Goal: Task Accomplishment & Management: Manage account settings

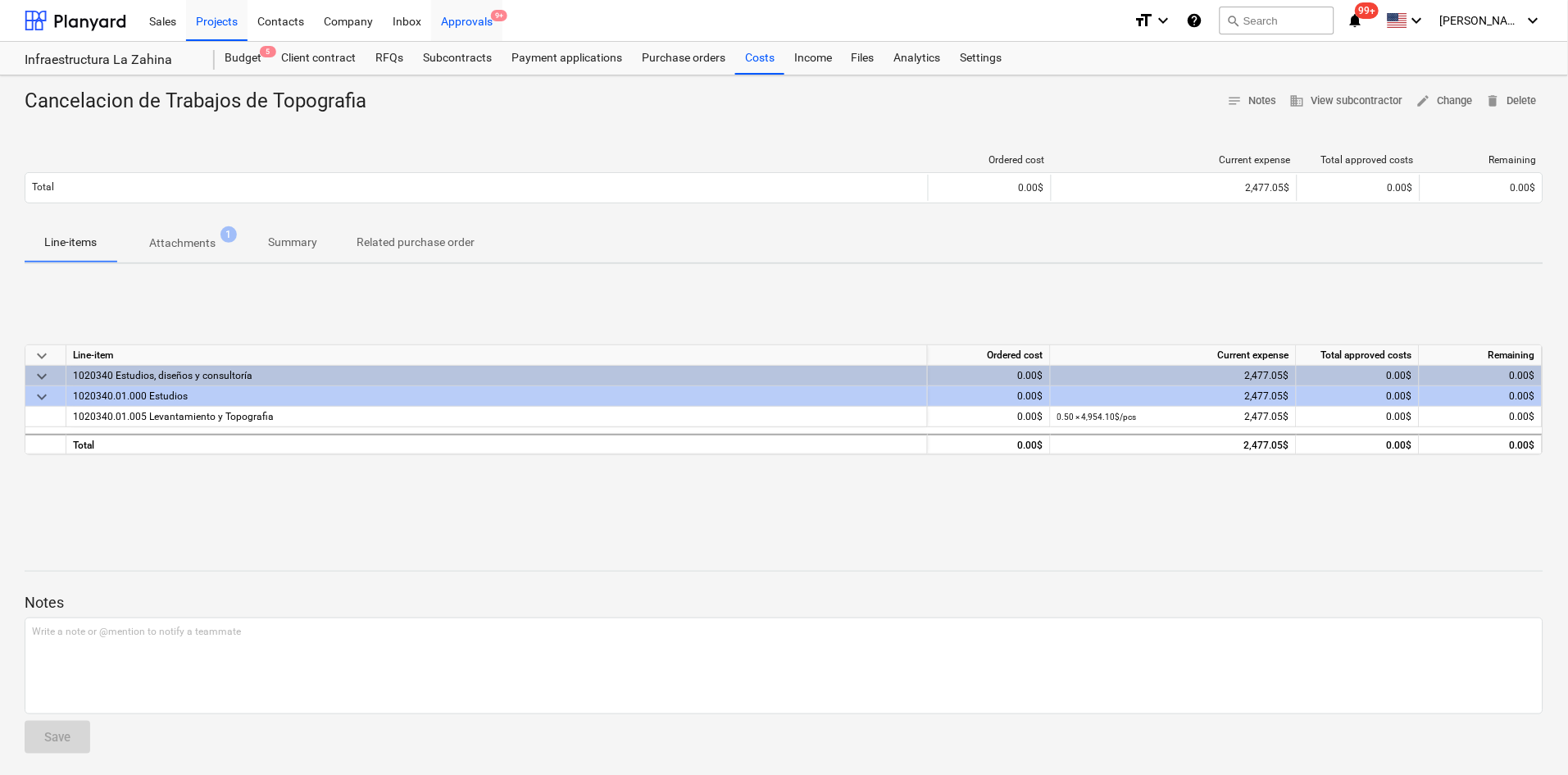
click at [452, 21] on div "Approvals 9+" at bounding box center [466, 20] width 71 height 42
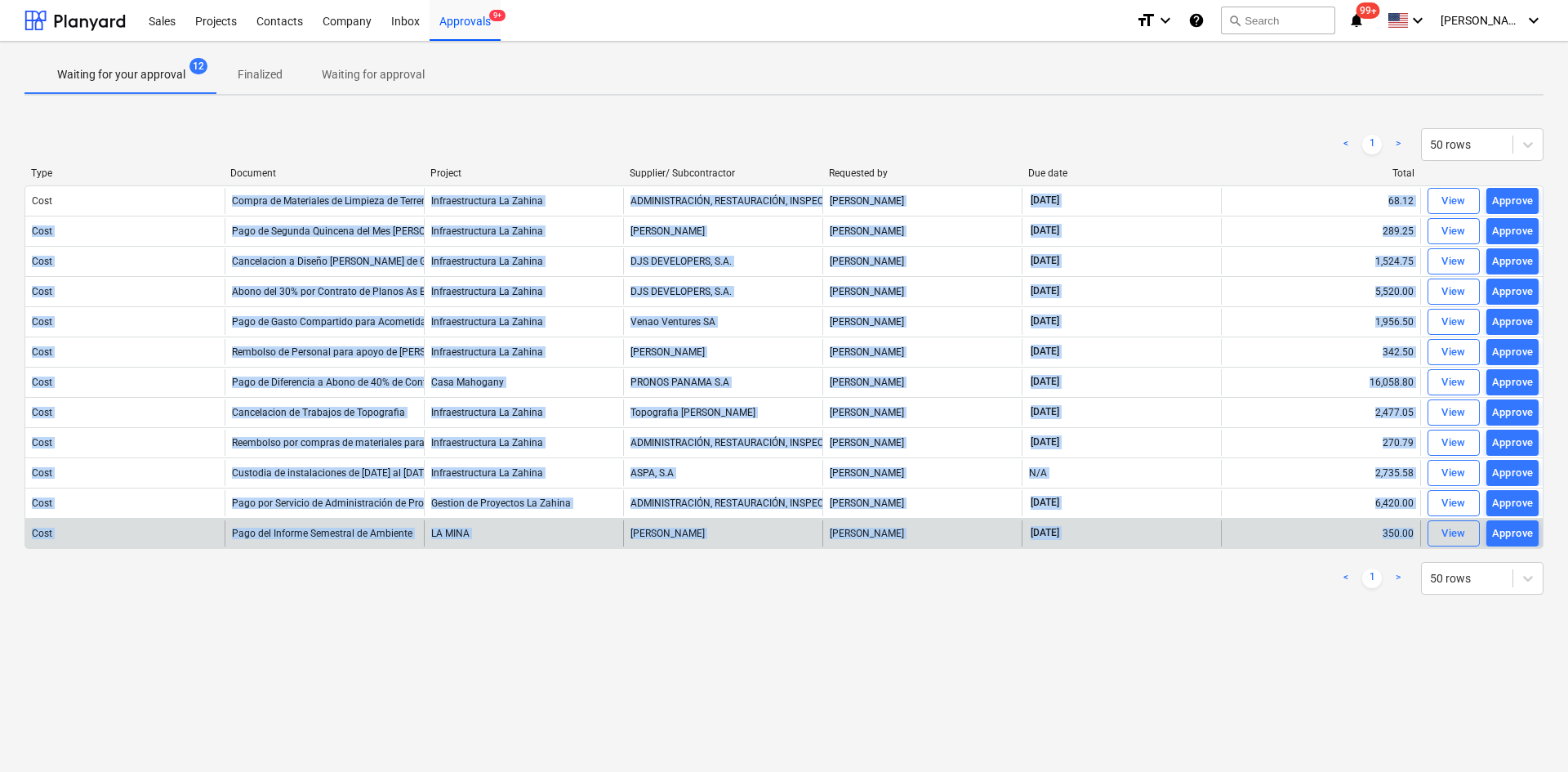
drag, startPoint x: 178, startPoint y: 196, endPoint x: 1418, endPoint y: 548, distance: 1289.0
click at [1418, 548] on div "Cost Compra de Materiales de Limpieza de Terrenos . CortarGrama y Varios Infrae…" at bounding box center [784, 367] width 1519 height 364
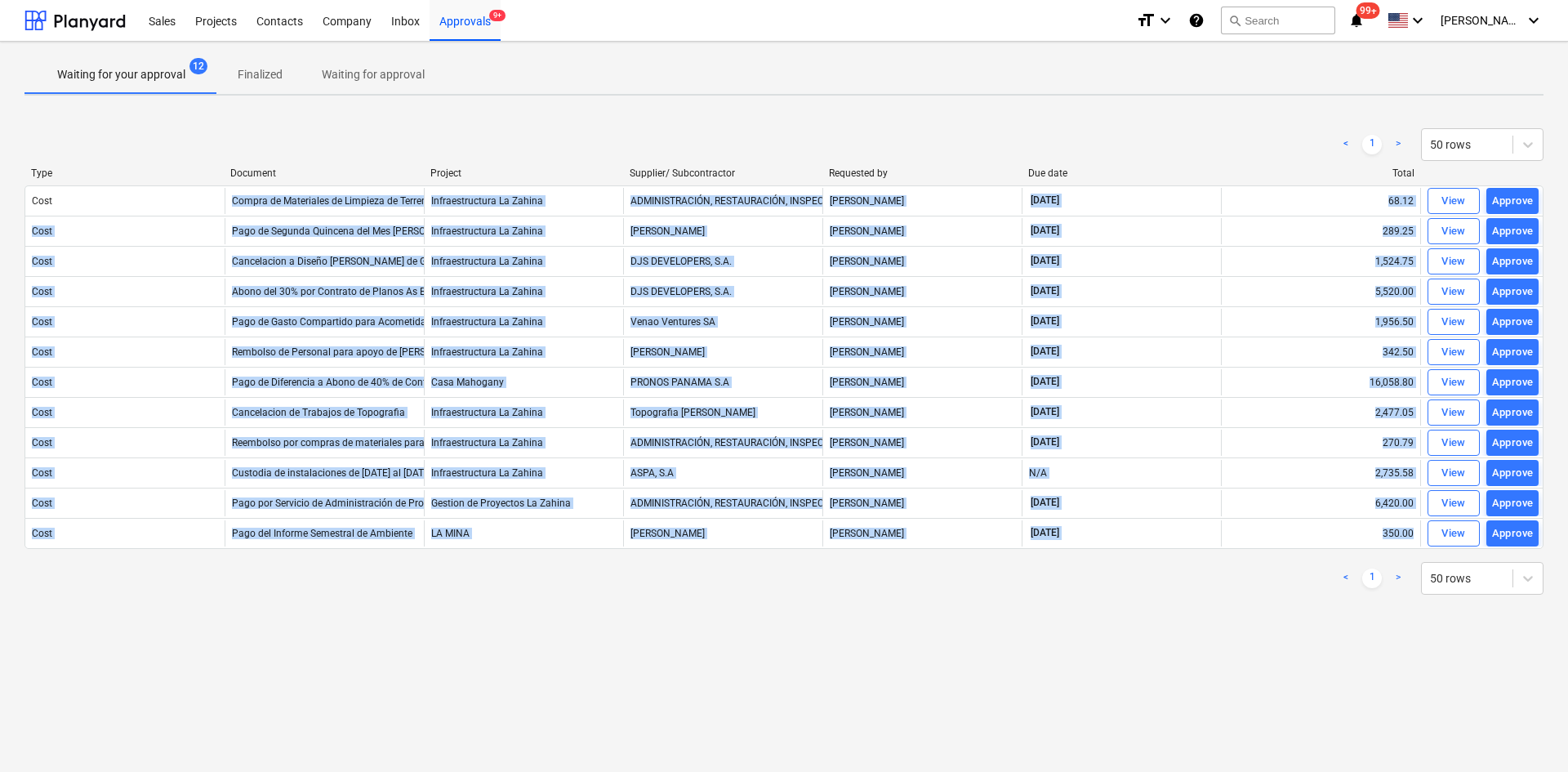
copy div "Loremi do Sitametcon ad Elitsedd ei Temporin . UtlaboReetd m Aliqua Enimadminim…"
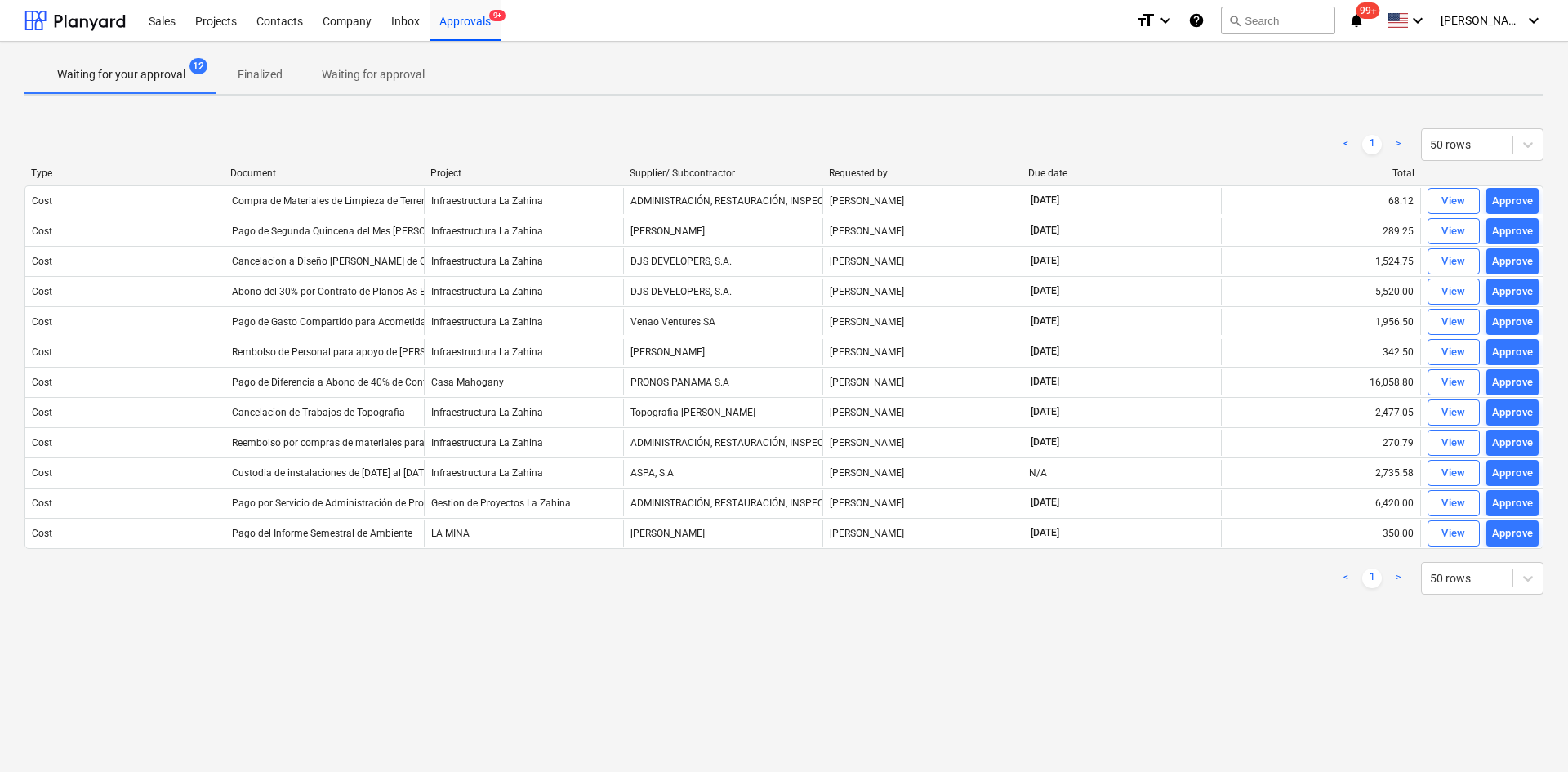
click at [1083, 635] on div "Waiting for your approval 12 Finalized Waiting for approval < 1 > 50 rows Type …" at bounding box center [784, 407] width 1568 height 730
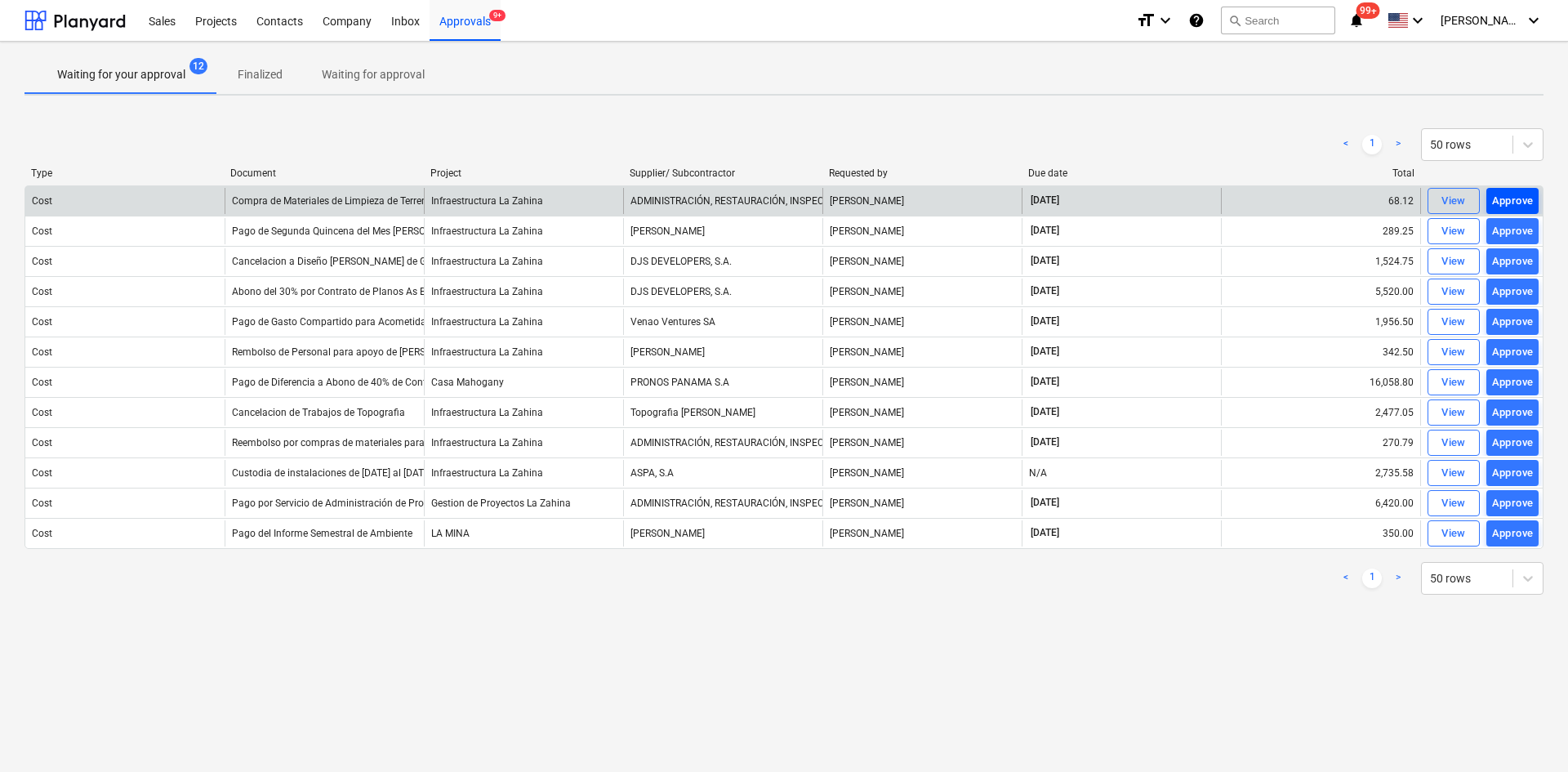
click at [1504, 204] on div "Approve" at bounding box center [1512, 201] width 42 height 19
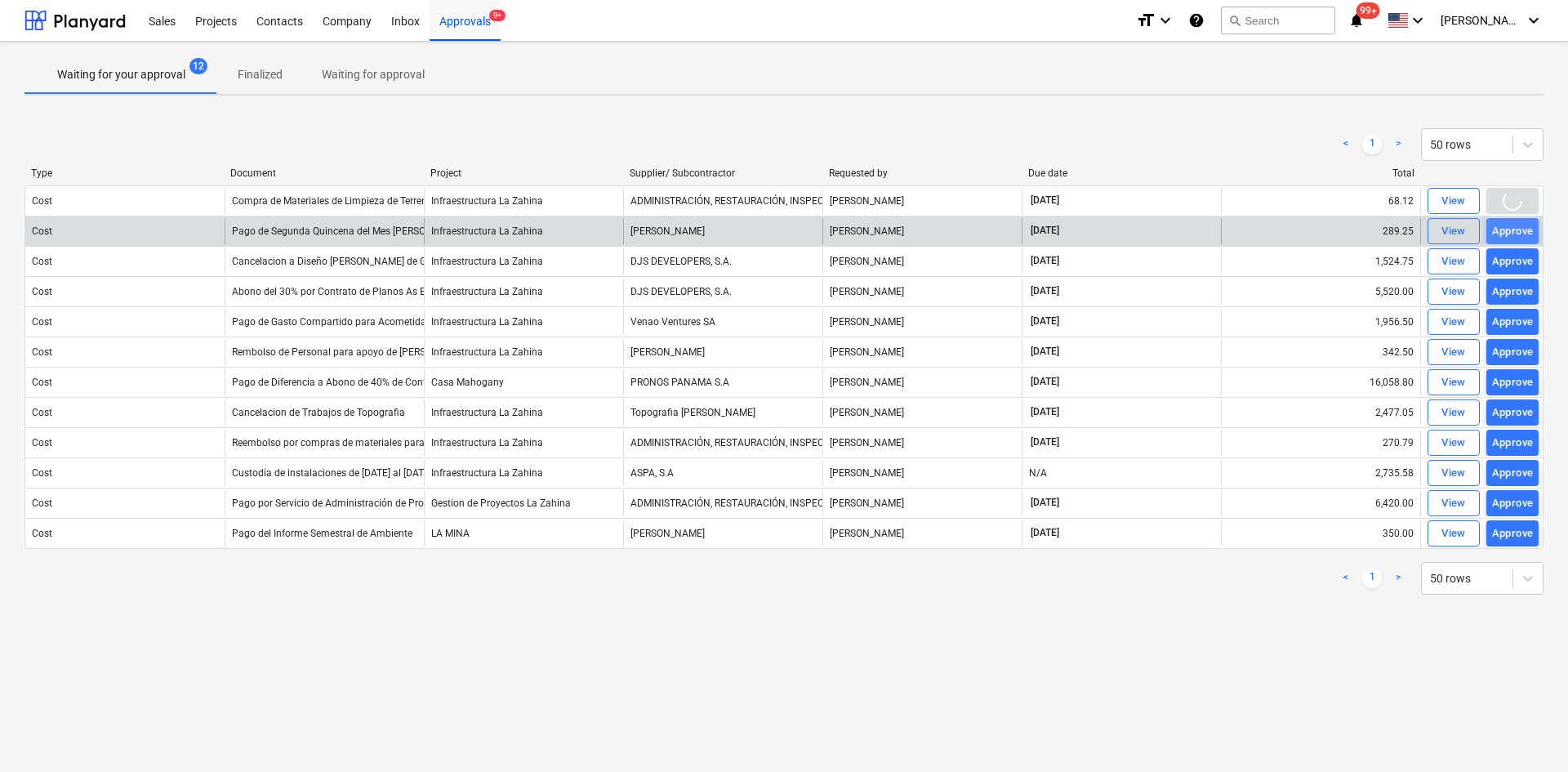
click at [1507, 222] on div "Approve" at bounding box center [1512, 231] width 42 height 19
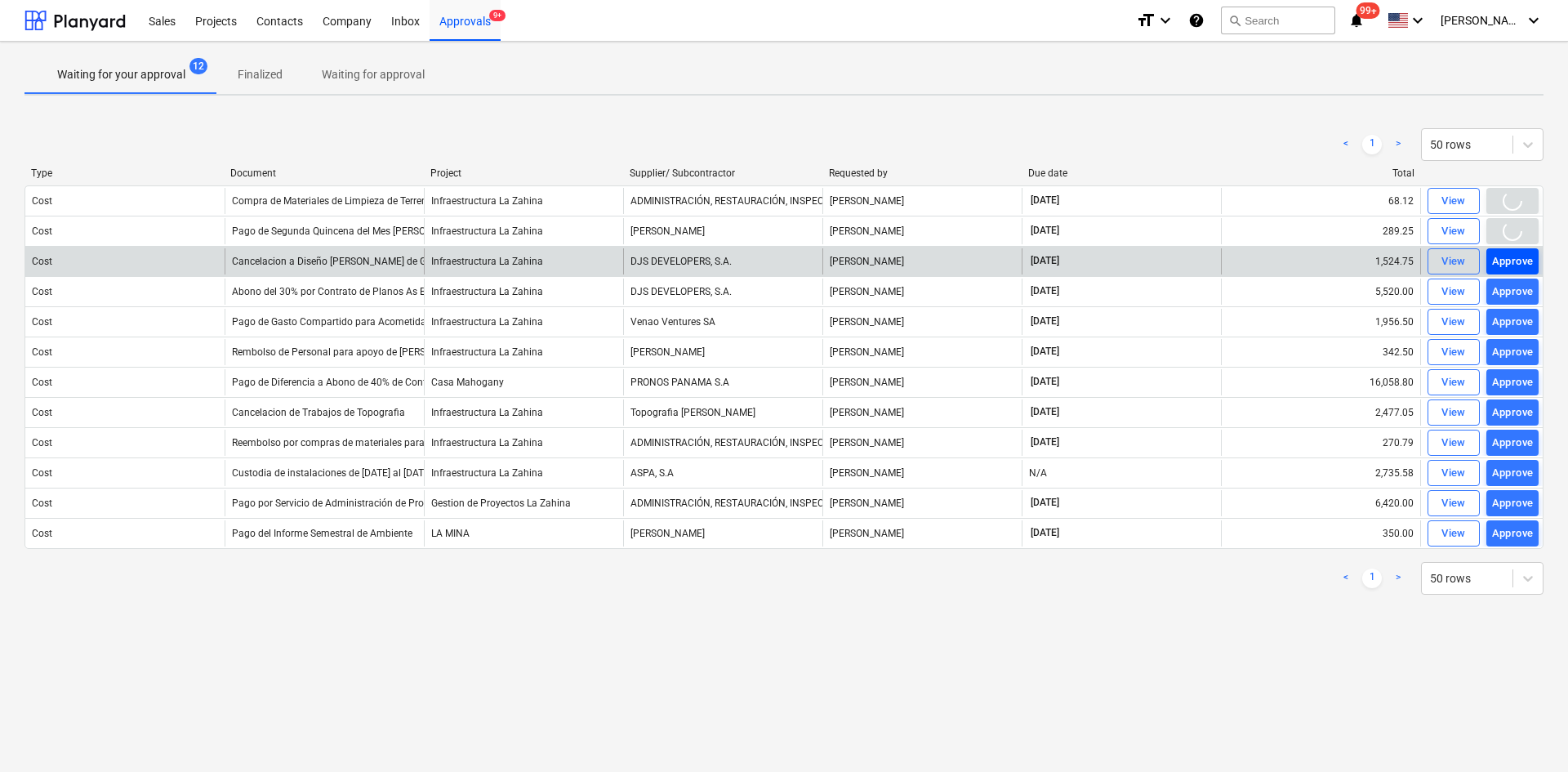
click at [1517, 252] on div "Approve" at bounding box center [1512, 261] width 42 height 19
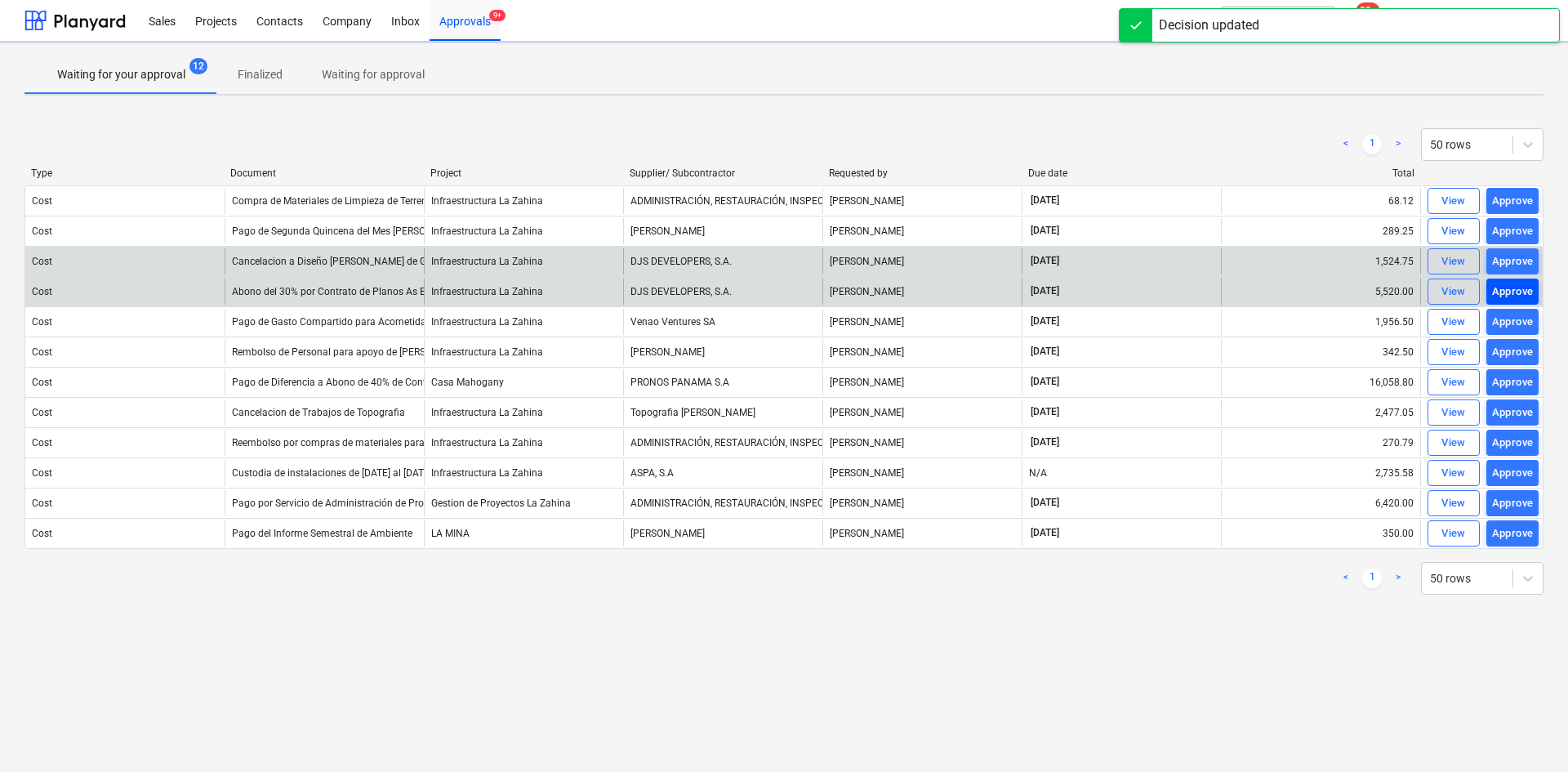
click at [1518, 286] on div "Approve" at bounding box center [1512, 292] width 42 height 19
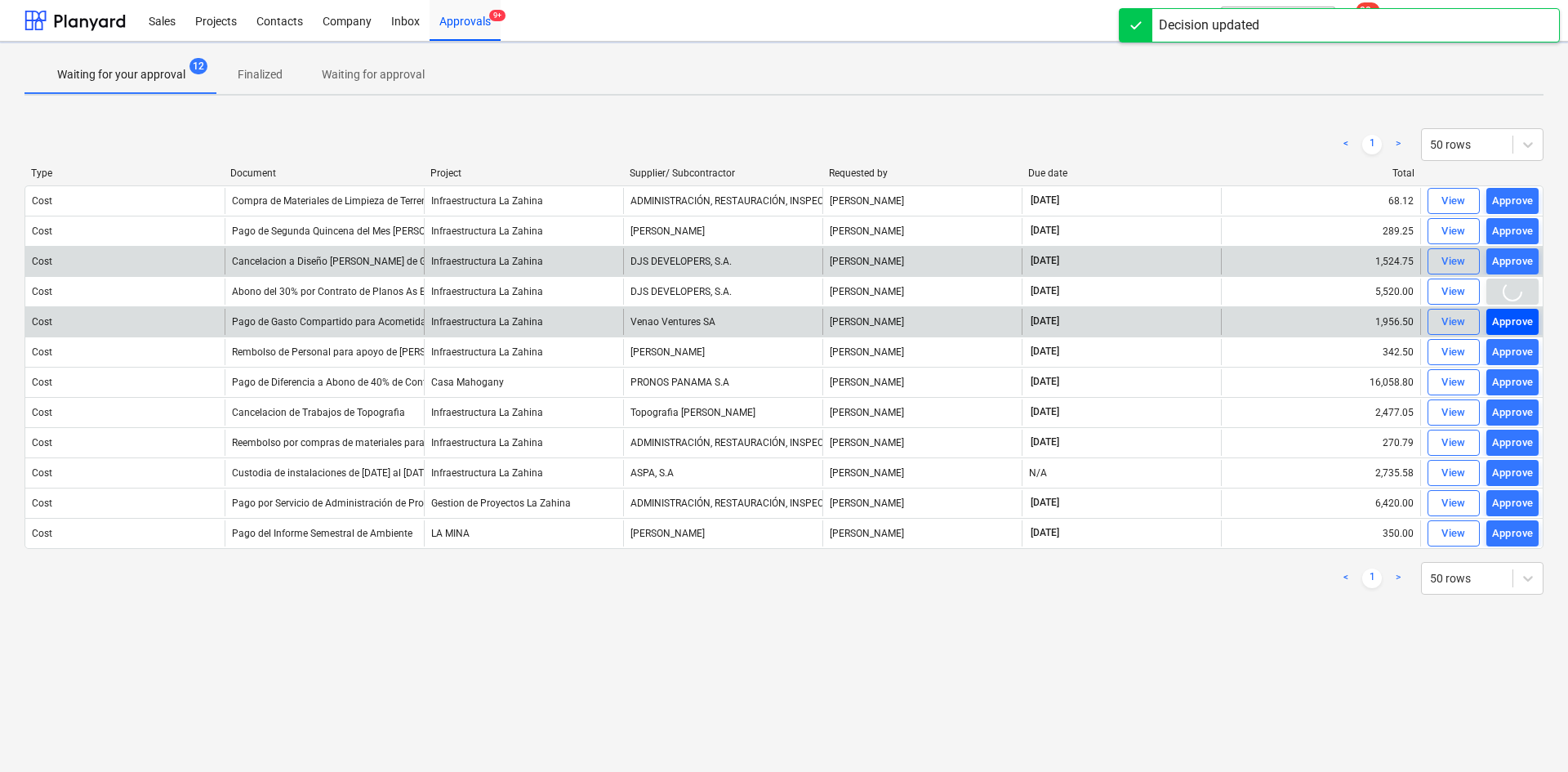
click at [1521, 313] on div "Approve" at bounding box center [1512, 322] width 42 height 19
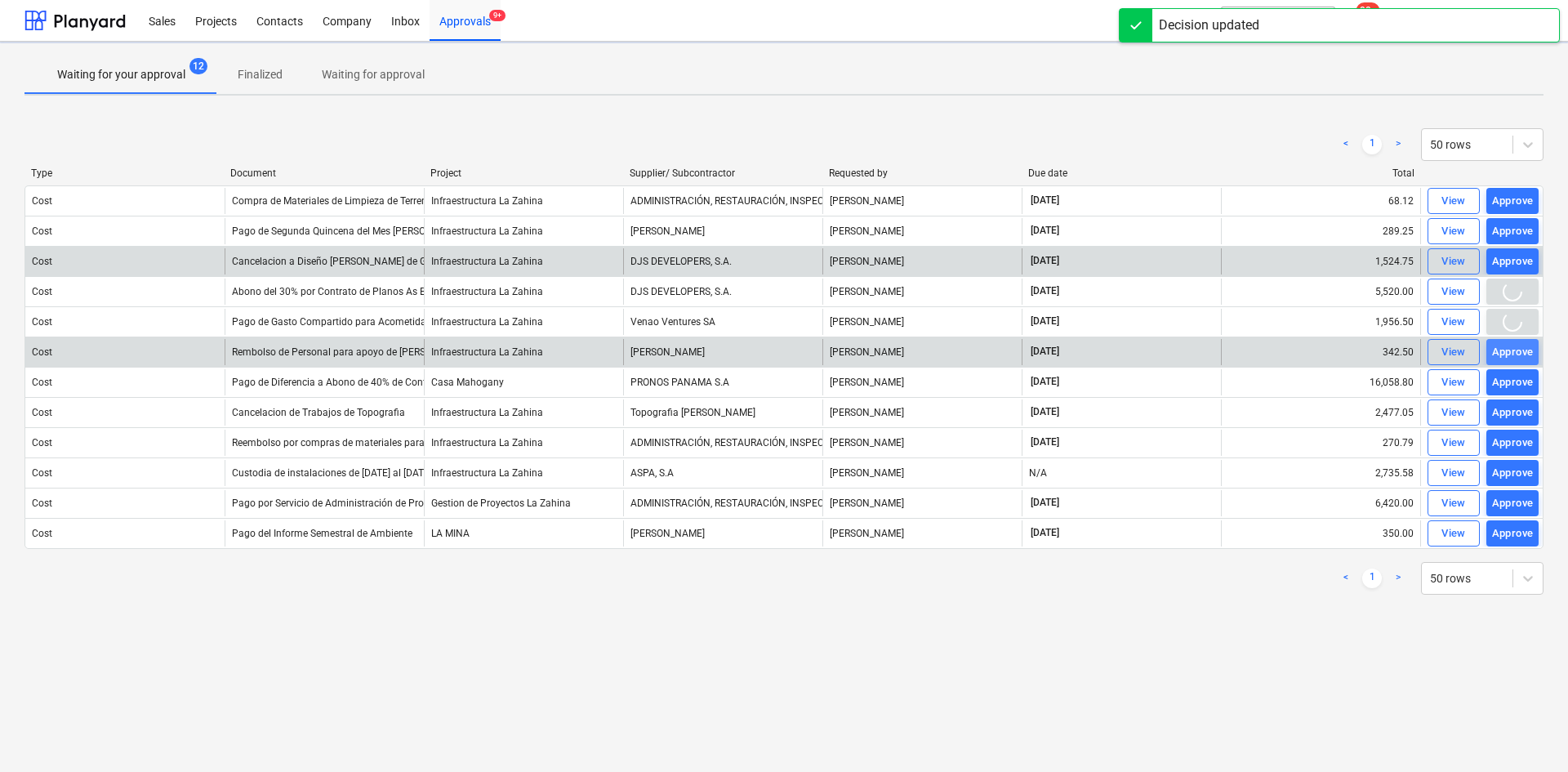
click at [1521, 341] on button "Approve" at bounding box center [1512, 352] width 52 height 26
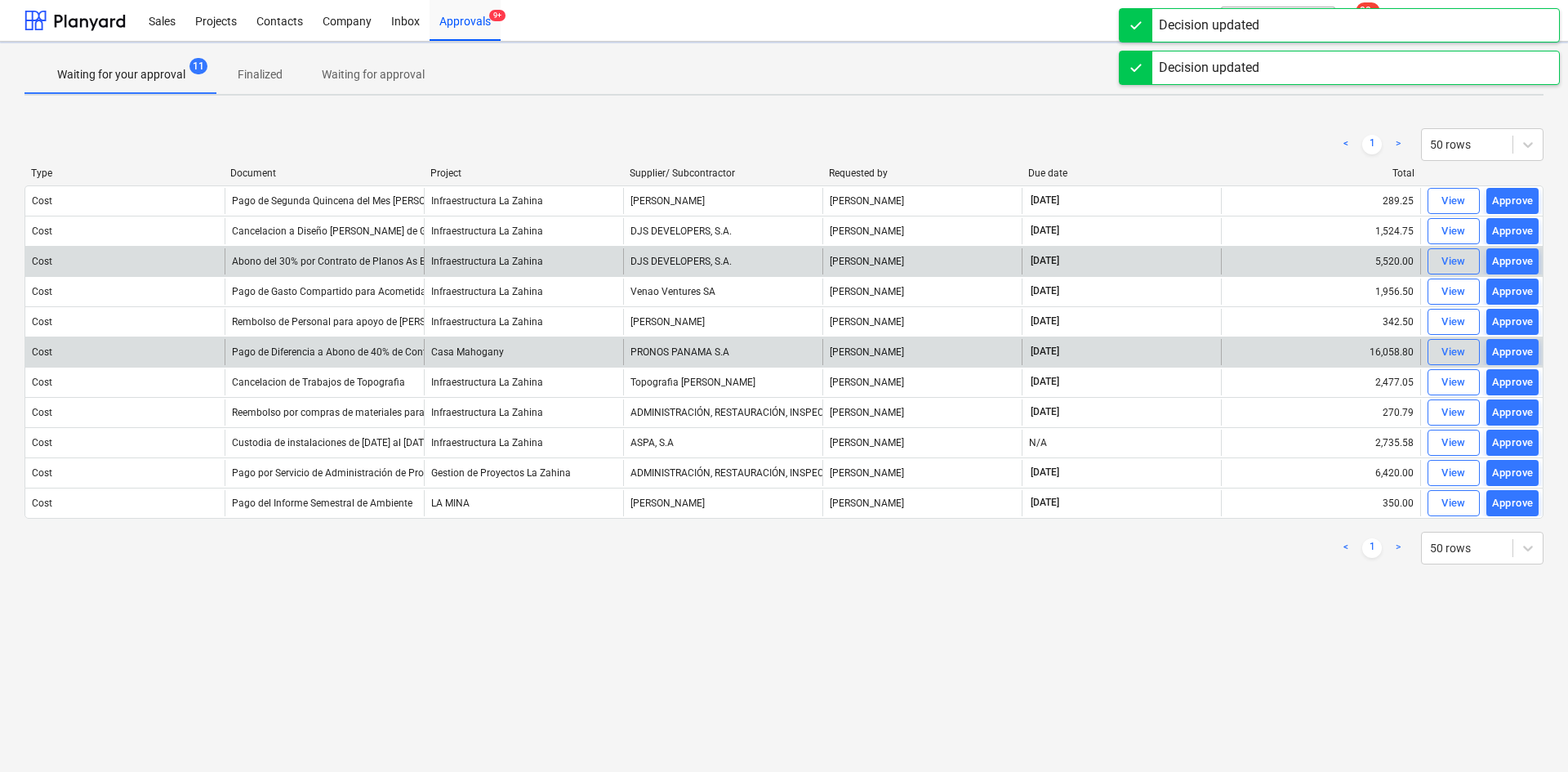
click at [1520, 366] on div "Cost Pago de Diferencia a Abono de 40% de Contrato de Paneles Solares Casa Maho…" at bounding box center [784, 351] width 1519 height 30
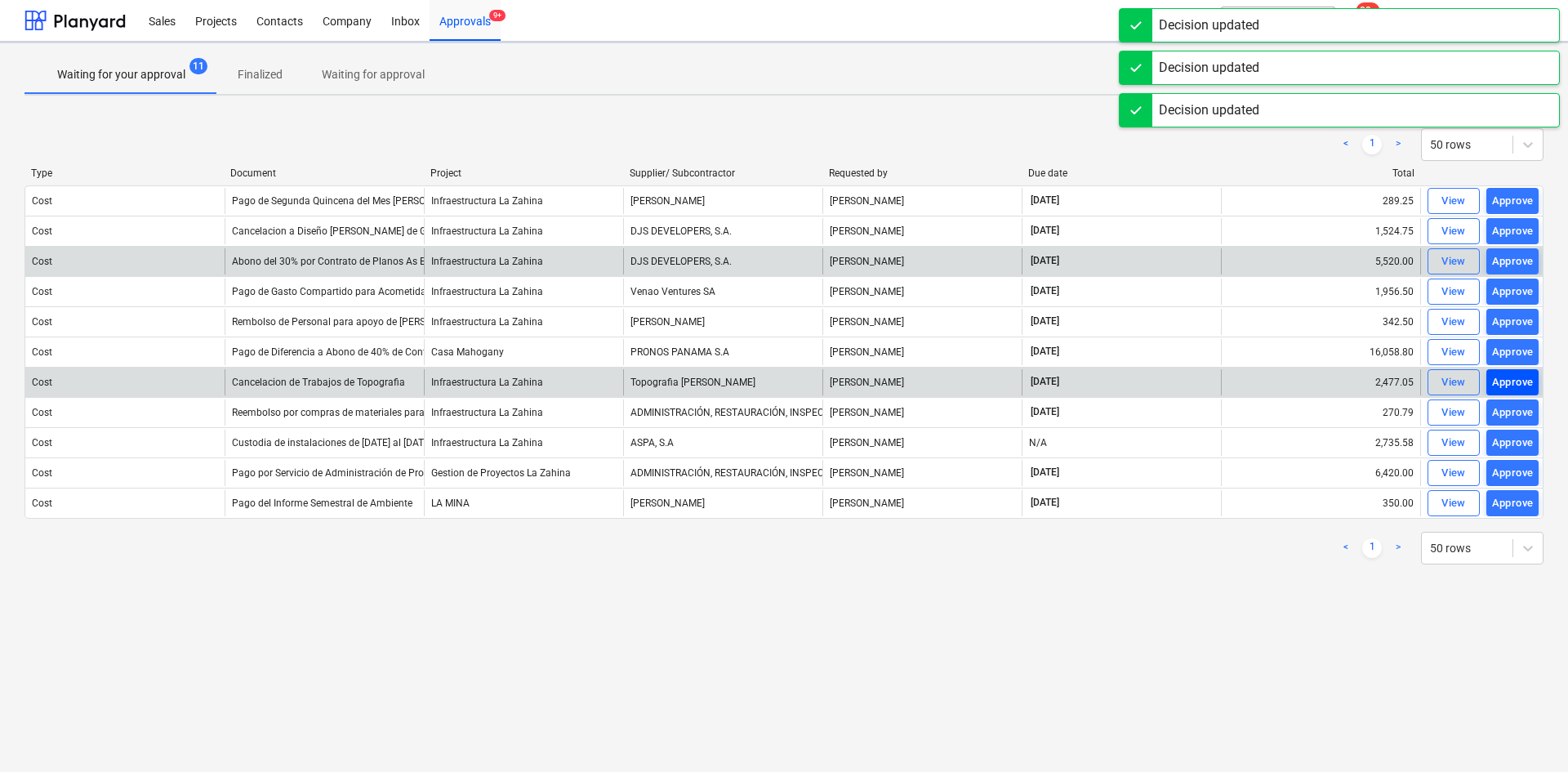
click at [1517, 390] on div "Approve" at bounding box center [1512, 382] width 42 height 19
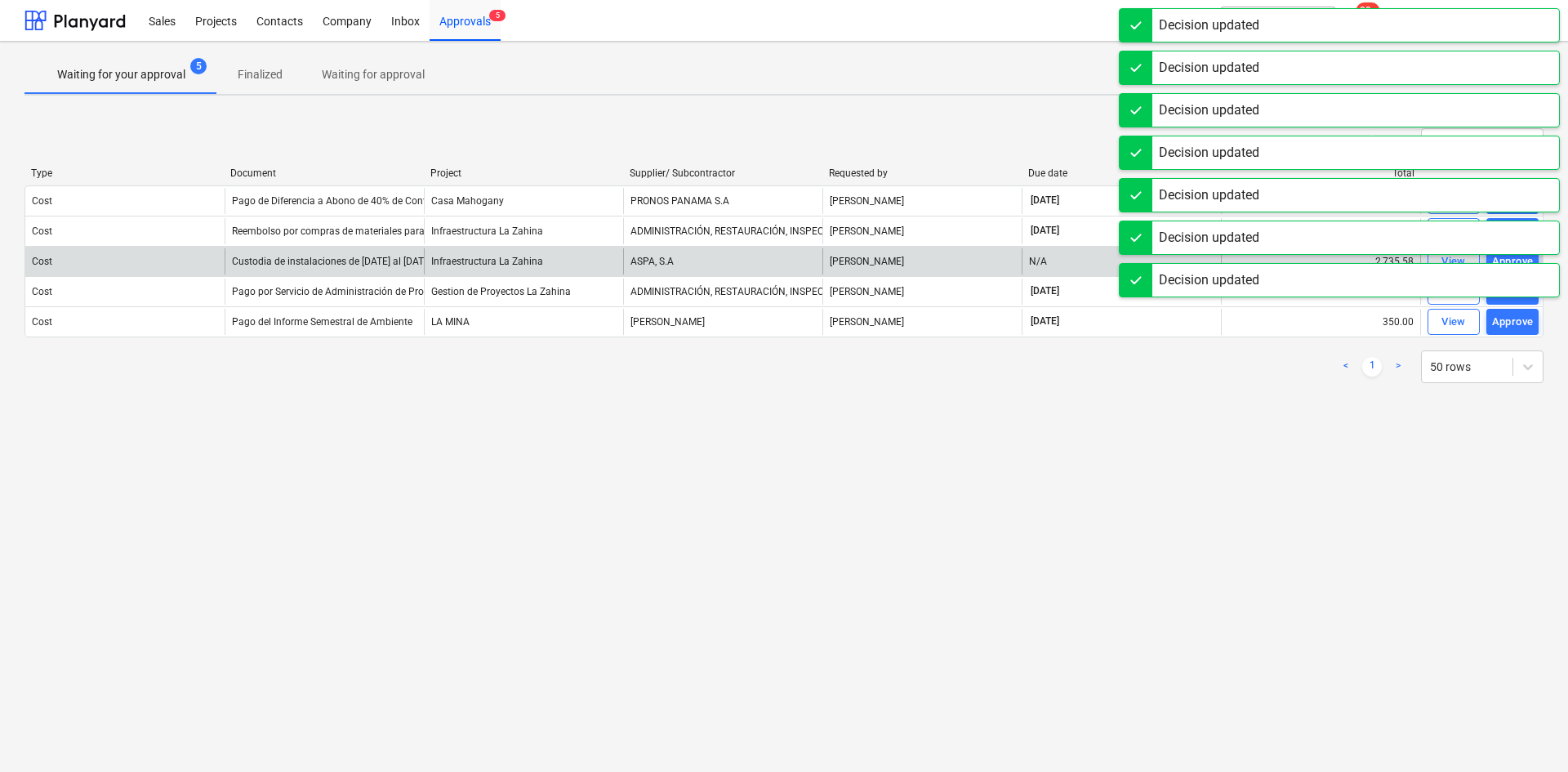
click at [1514, 508] on div "Waiting for your approval 5 Finalized Waiting for approval < 1 > 50 rows Type D…" at bounding box center [784, 407] width 1568 height 730
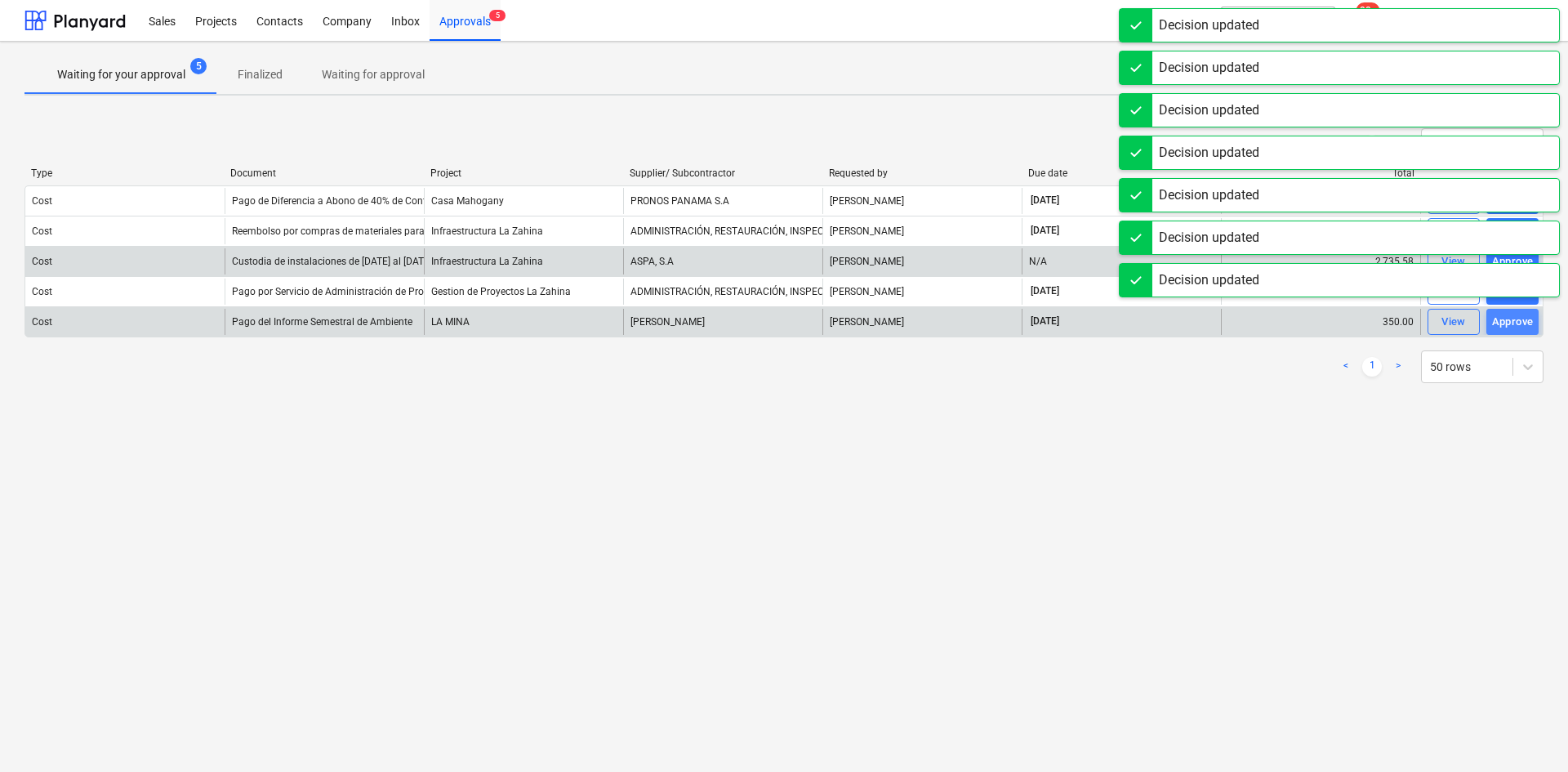
click at [1508, 324] on div "Approve" at bounding box center [1512, 322] width 42 height 19
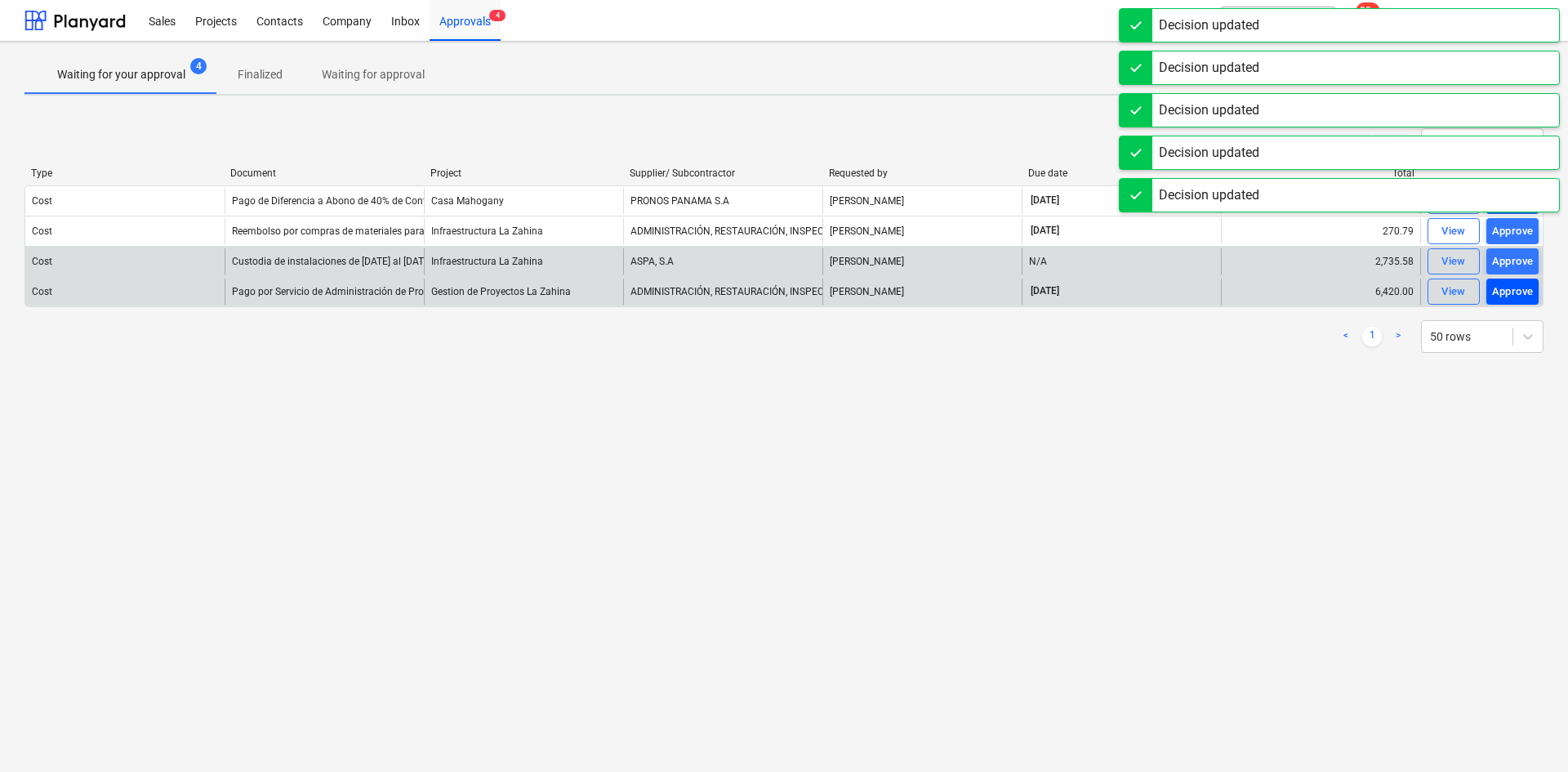
click at [1509, 295] on div "Approve" at bounding box center [1512, 292] width 42 height 19
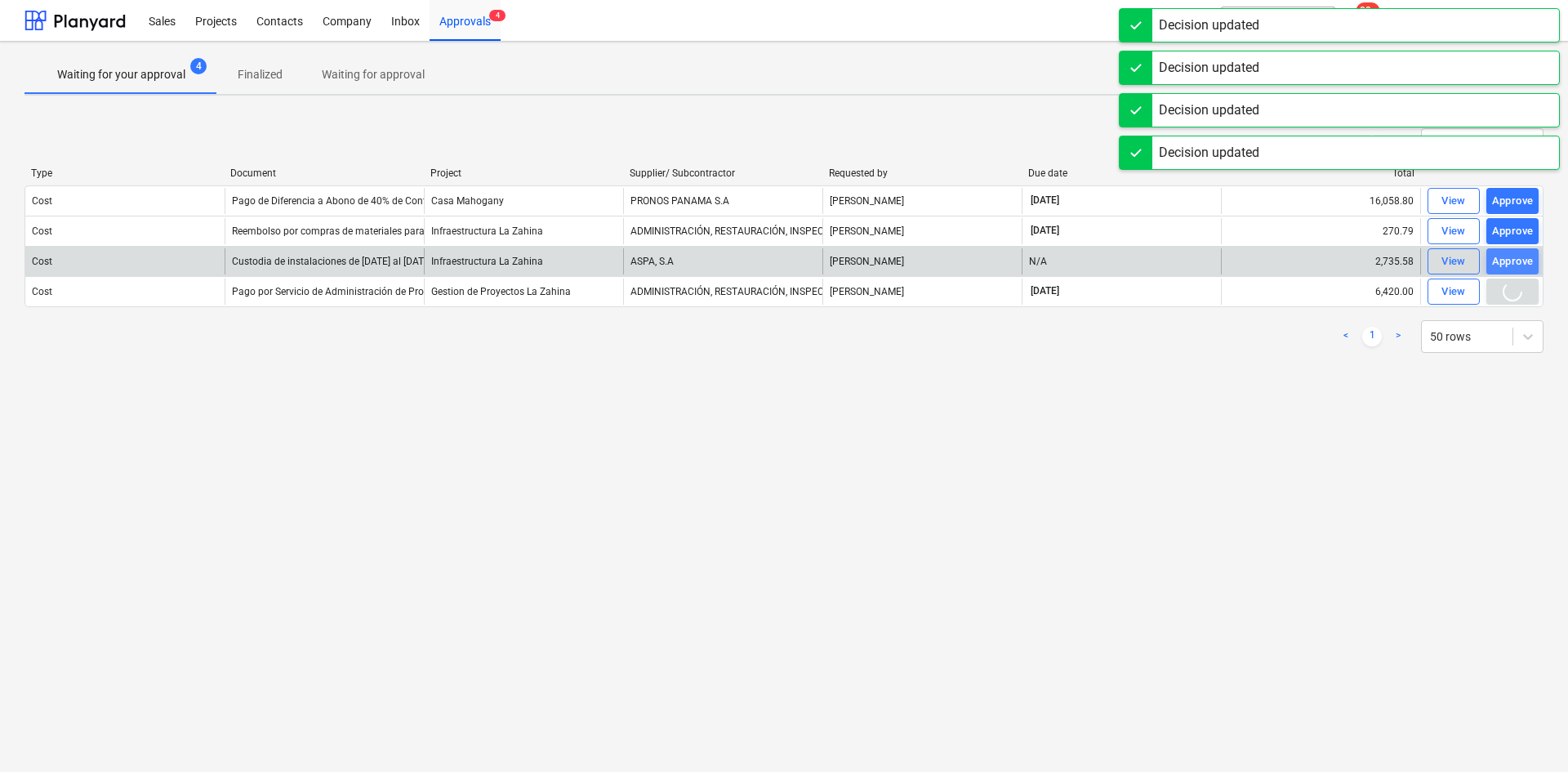
click at [1513, 270] on div "Approve" at bounding box center [1512, 261] width 42 height 19
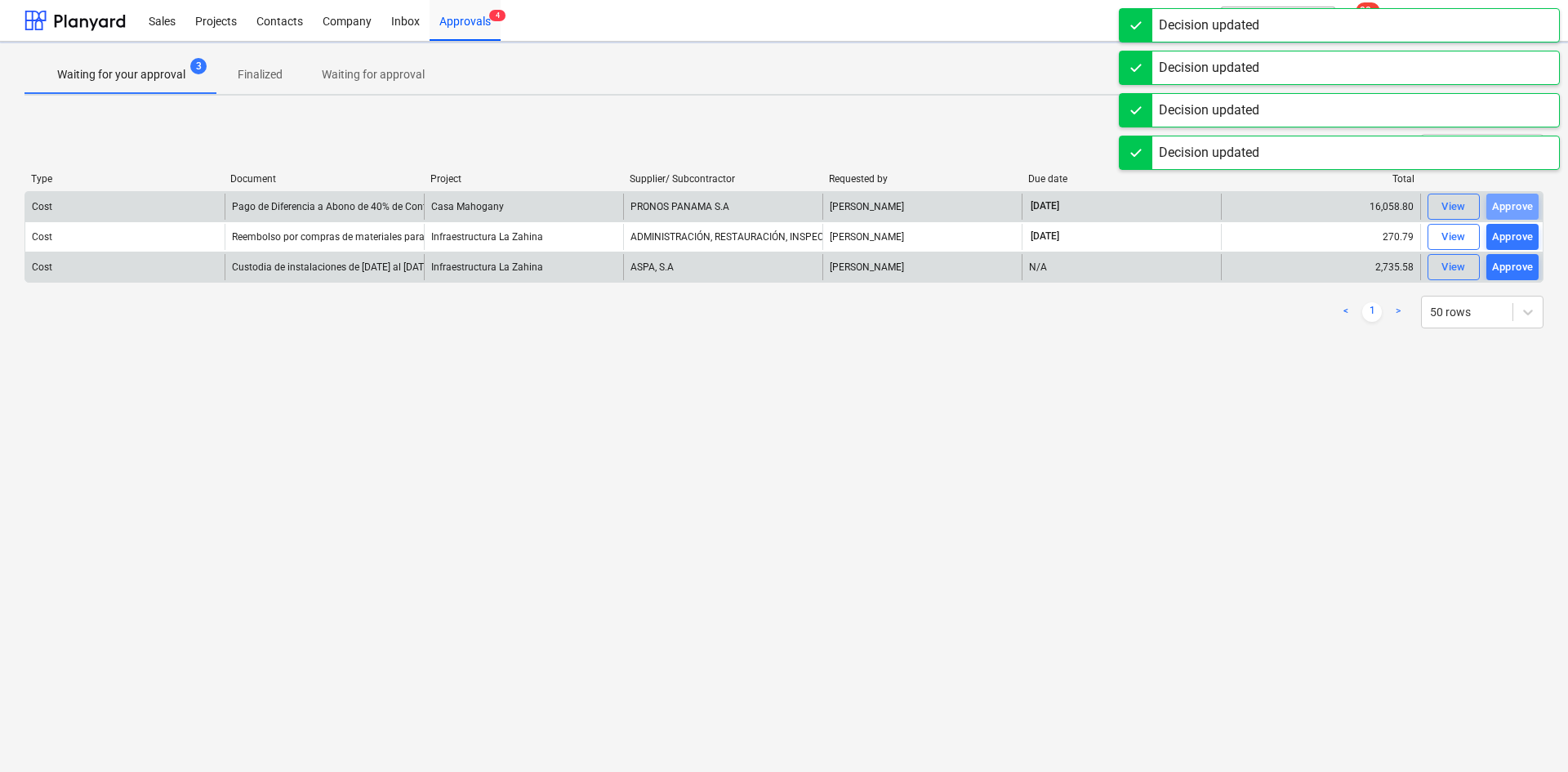
click at [1513, 206] on div "Approve" at bounding box center [1512, 207] width 42 height 19
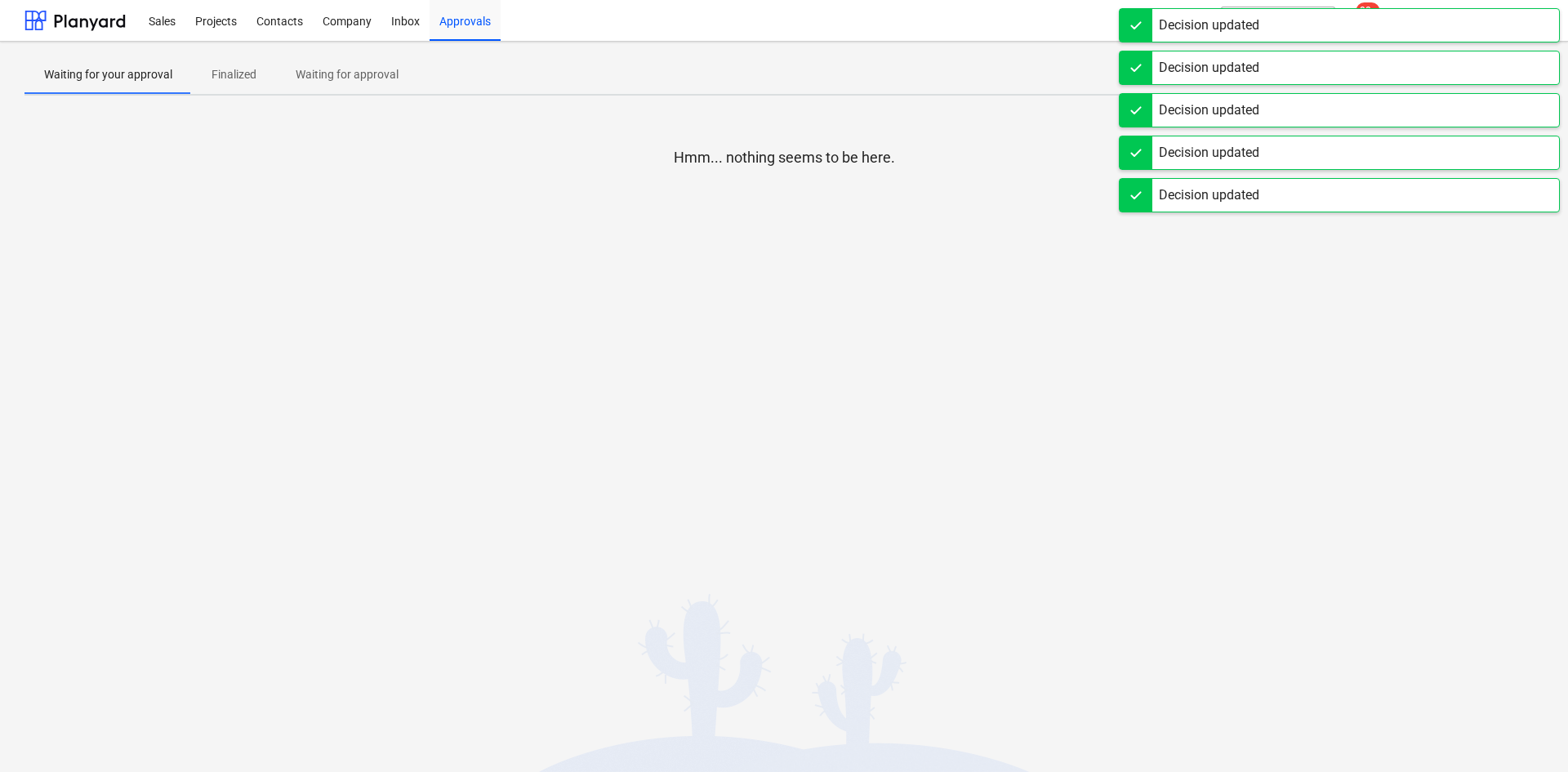
click at [1513, 234] on div "Hmm... nothing seems to be here." at bounding box center [784, 231] width 1519 height 245
